Goal: Find specific page/section: Find specific page/section

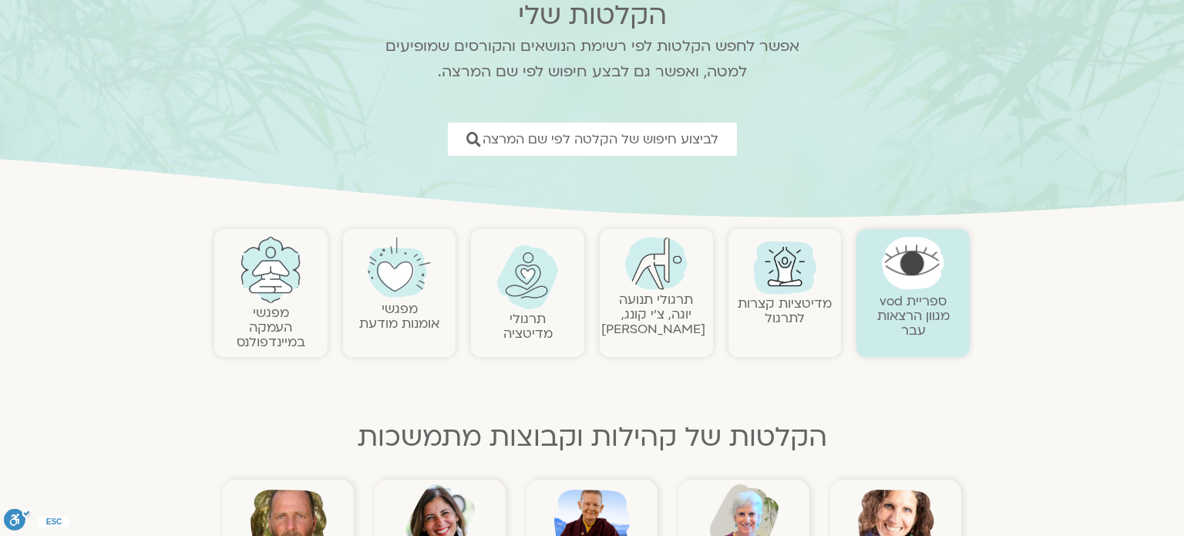
click at [765, 288] on img at bounding box center [785, 266] width 74 height 74
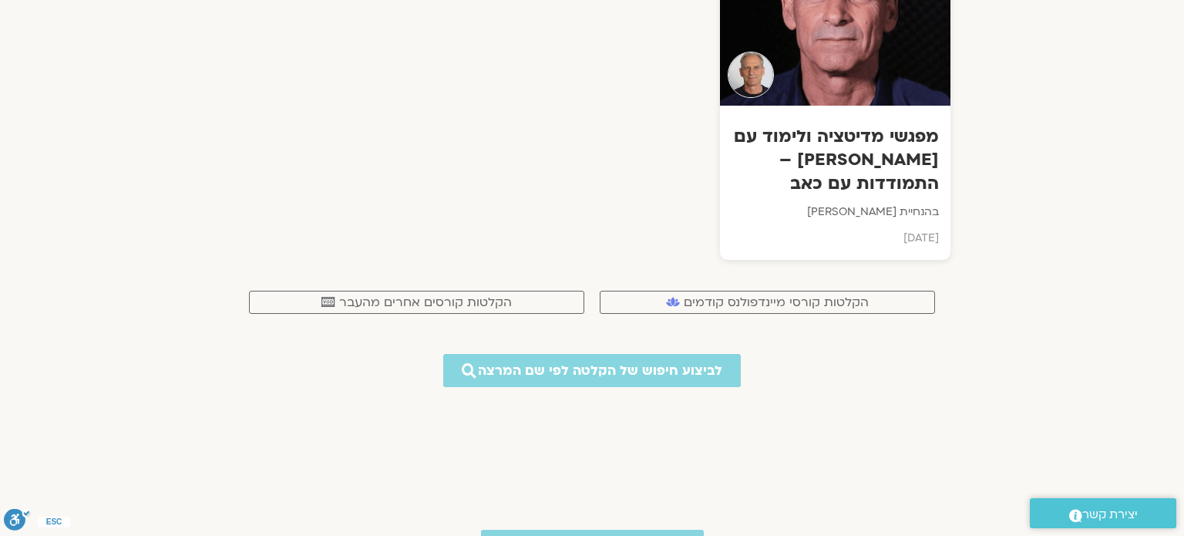
scroll to position [10075, 0]
